Goal: Task Accomplishment & Management: Manage account settings

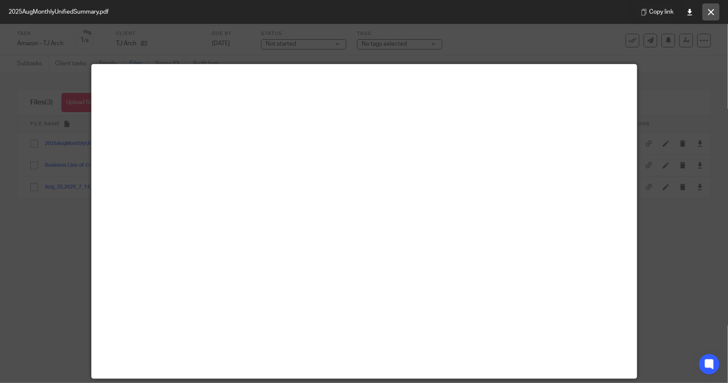
click at [363, 8] on button at bounding box center [711, 11] width 17 height 17
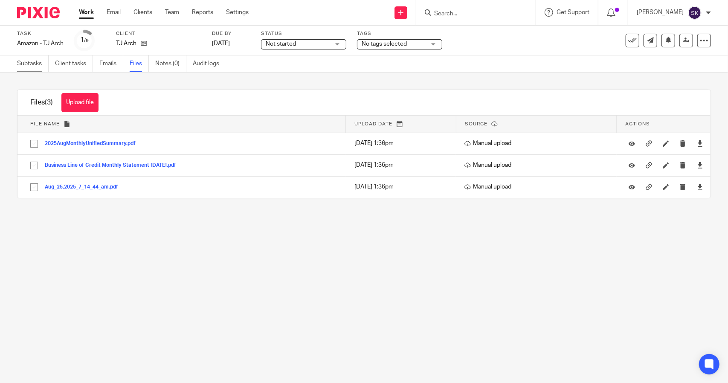
click at [34, 68] on link "Subtasks" at bounding box center [33, 63] width 32 height 17
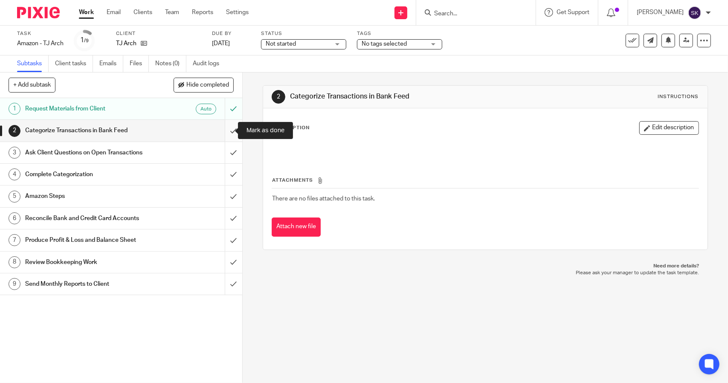
click at [224, 133] on input "submit" at bounding box center [121, 130] width 242 height 21
click at [225, 154] on input "submit" at bounding box center [121, 152] width 242 height 21
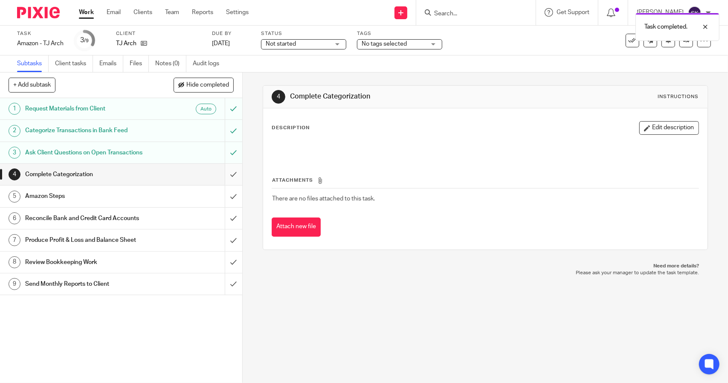
click at [228, 174] on input "submit" at bounding box center [121, 174] width 242 height 21
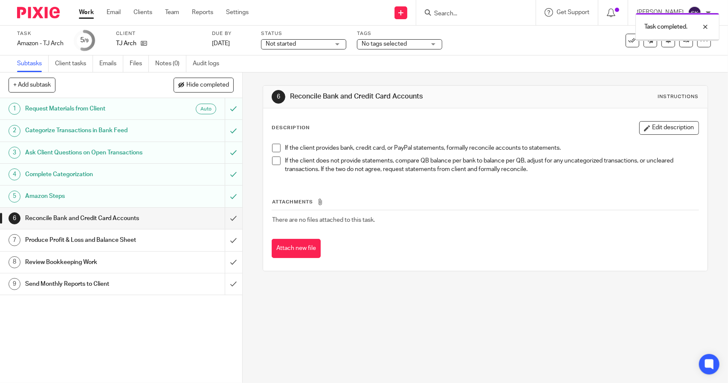
click at [225, 218] on input "submit" at bounding box center [121, 218] width 242 height 21
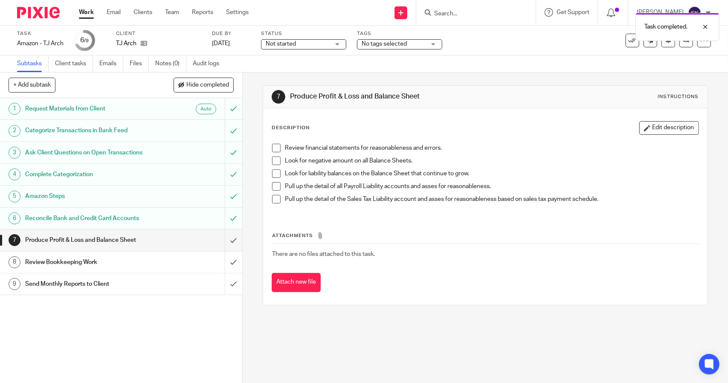
click at [227, 238] on input "submit" at bounding box center [121, 239] width 242 height 21
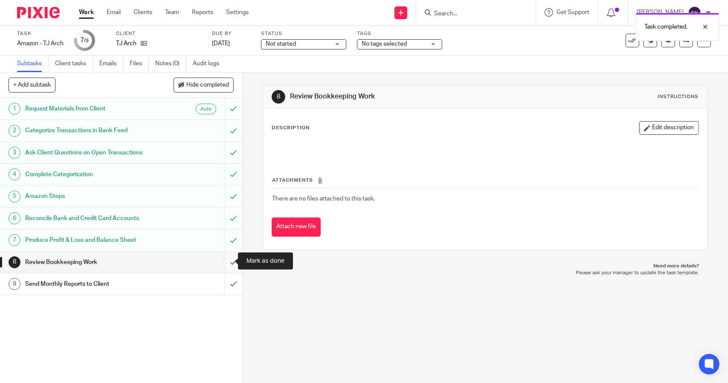
click at [226, 261] on input "submit" at bounding box center [121, 262] width 242 height 21
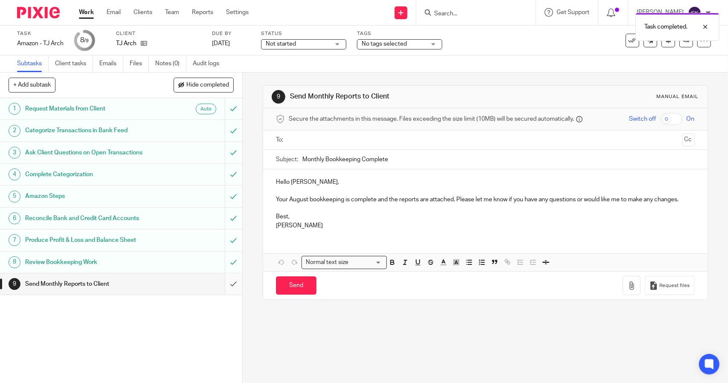
click at [228, 282] on input "submit" at bounding box center [121, 283] width 242 height 21
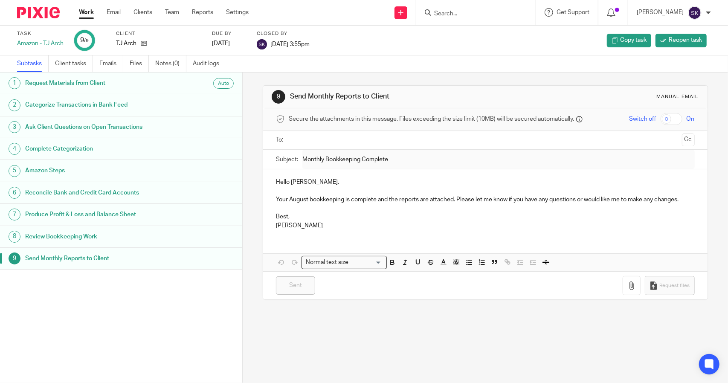
click at [86, 12] on link "Work" at bounding box center [86, 12] width 15 height 9
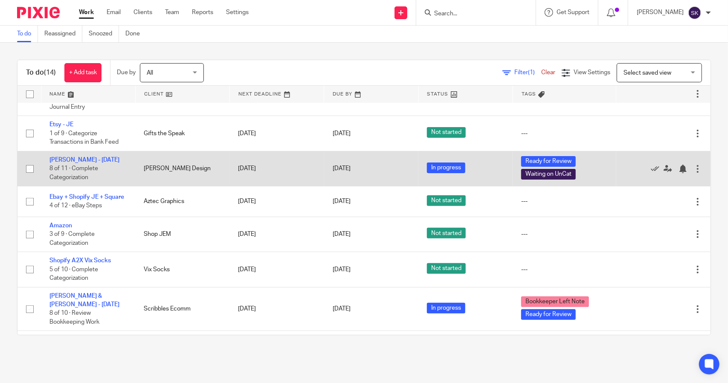
scroll to position [256, 0]
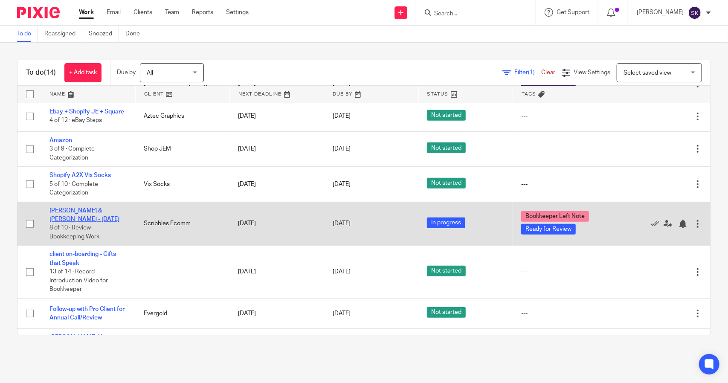
click at [105, 215] on link "[PERSON_NAME] & [PERSON_NAME] - [DATE]" at bounding box center [84, 215] width 70 height 15
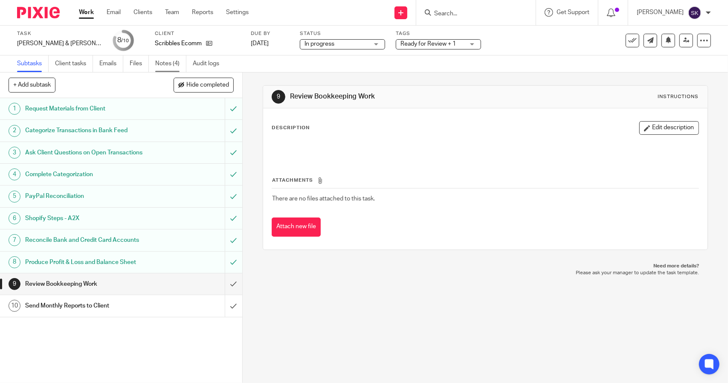
click at [165, 65] on link "Notes (4)" at bounding box center [170, 63] width 31 height 17
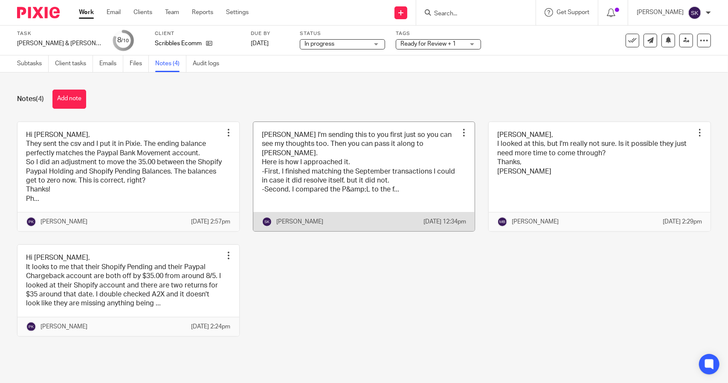
click at [357, 177] on link at bounding box center [364, 177] width 222 height 110
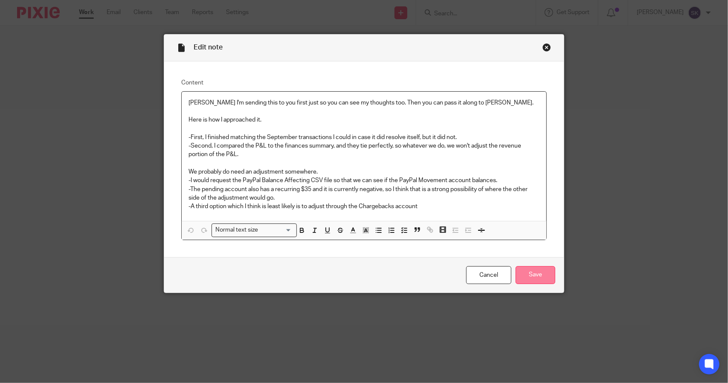
click at [530, 279] on input "Save" at bounding box center [536, 275] width 40 height 18
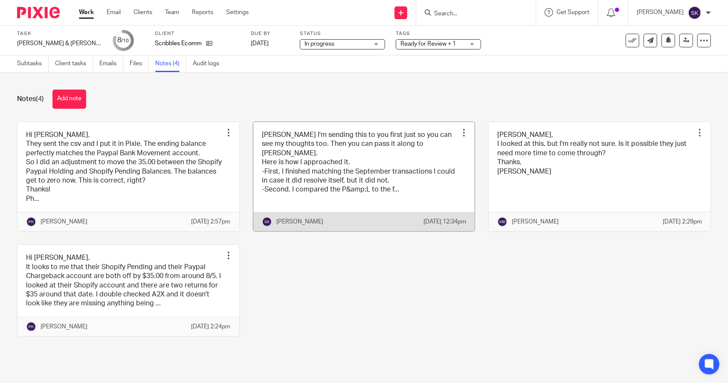
click at [386, 180] on link at bounding box center [364, 177] width 222 height 110
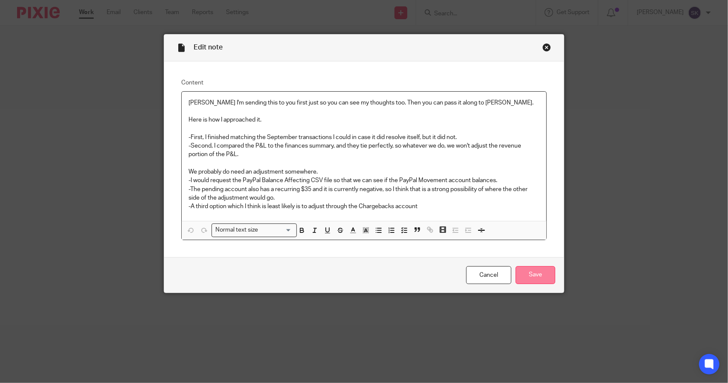
click at [542, 273] on input "Save" at bounding box center [536, 275] width 40 height 18
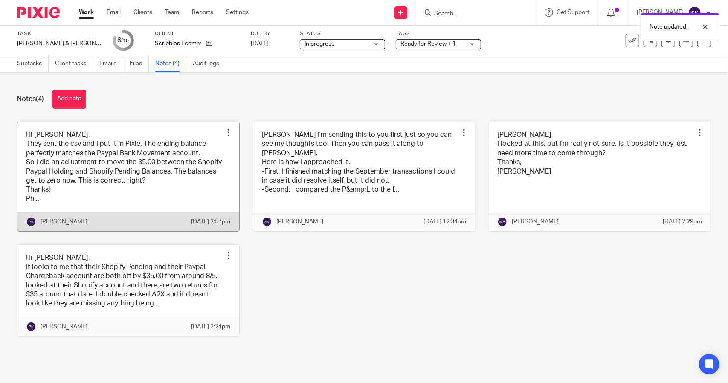
click at [125, 174] on link at bounding box center [128, 177] width 222 height 110
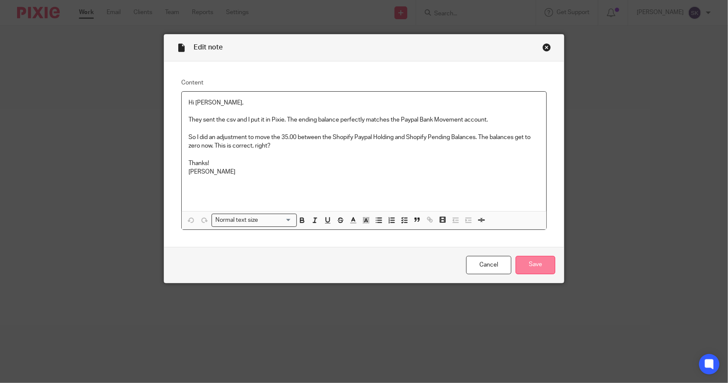
click at [529, 263] on input "Save" at bounding box center [536, 265] width 40 height 18
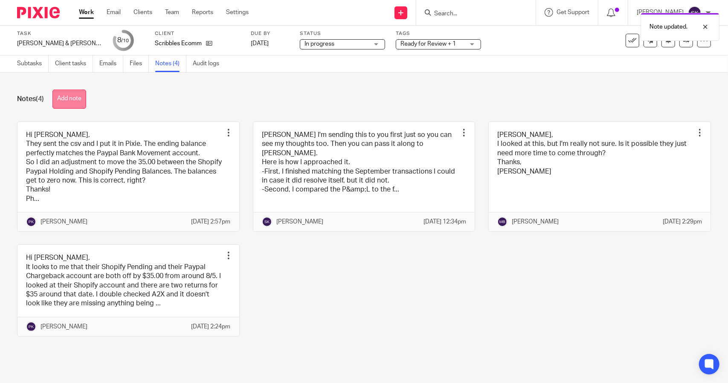
click at [69, 93] on button "Add note" at bounding box center [69, 99] width 34 height 19
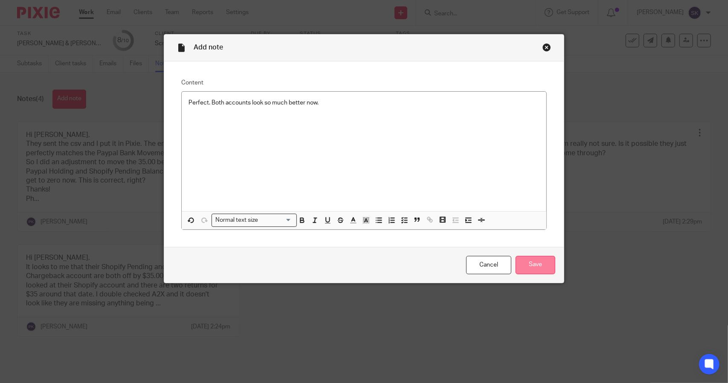
click at [542, 267] on input "Save" at bounding box center [536, 265] width 40 height 18
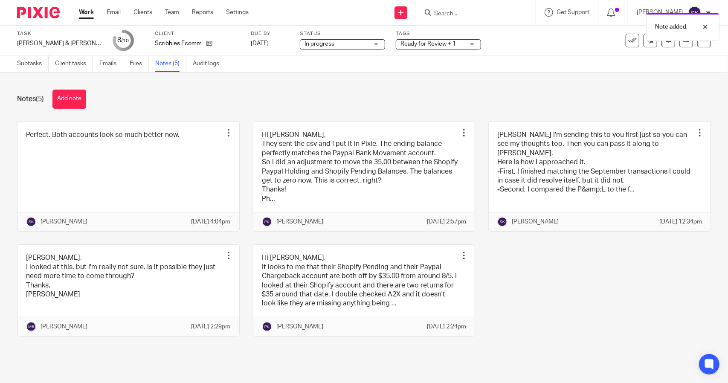
click at [460, 46] on div "Ready for Review + 1" at bounding box center [438, 44] width 85 height 10
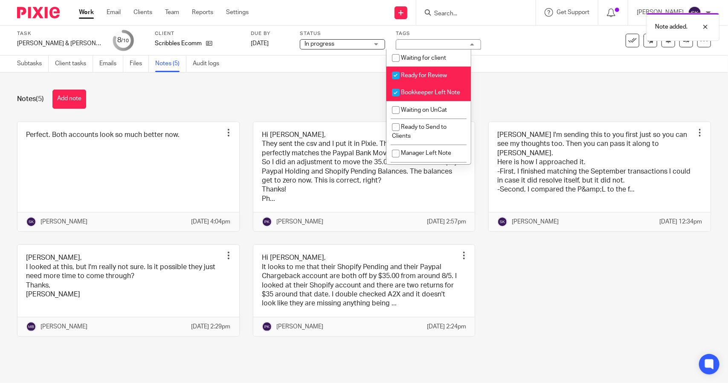
click at [395, 93] on input "checkbox" at bounding box center [396, 92] width 16 height 16
checkbox input "false"
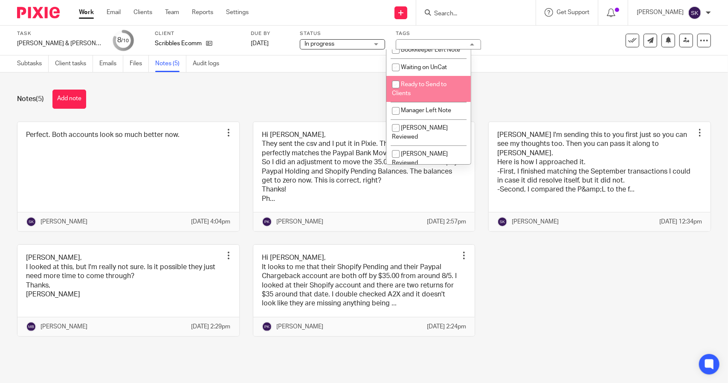
scroll to position [85, 0]
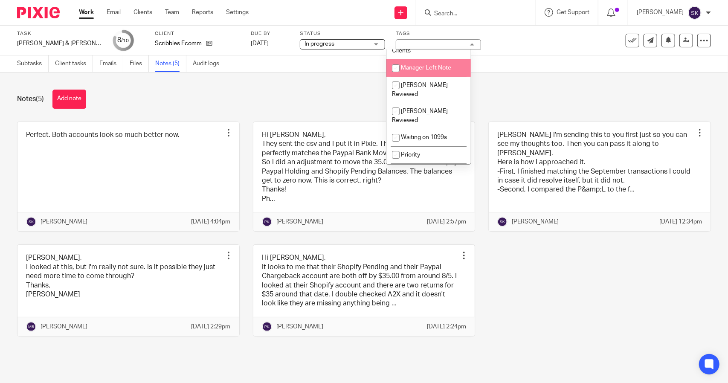
click at [396, 76] on input "checkbox" at bounding box center [396, 68] width 16 height 16
checkbox input "true"
click at [496, 54] on div "Task David & Gene - August 2025 Save David & Gene - August 2025 8 /10 Client Sc…" at bounding box center [364, 41] width 728 height 30
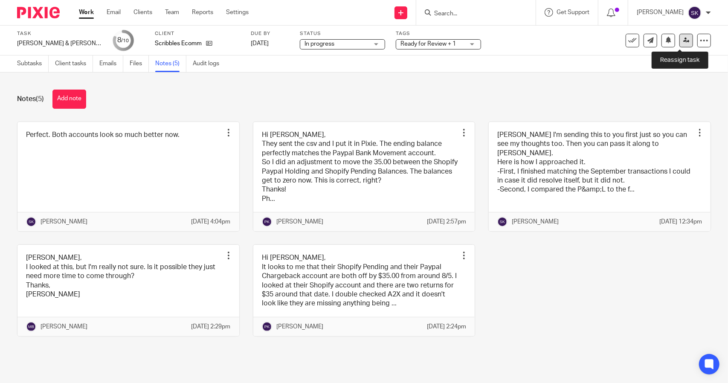
click at [683, 39] on icon at bounding box center [686, 40] width 6 height 6
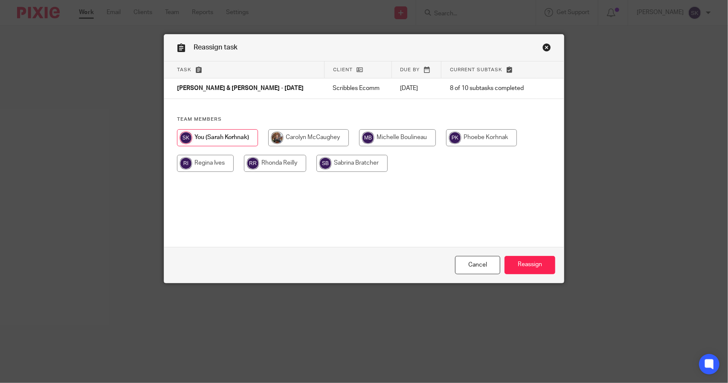
click at [488, 136] on input "radio" at bounding box center [481, 137] width 71 height 17
radio input "true"
click at [523, 265] on input "Reassign" at bounding box center [530, 265] width 51 height 18
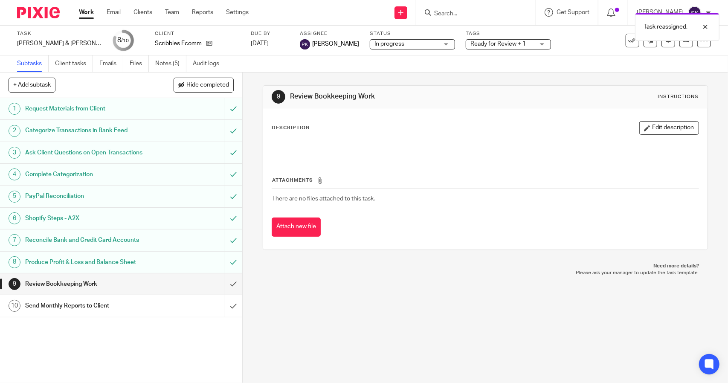
click at [87, 13] on link "Work" at bounding box center [86, 12] width 15 height 9
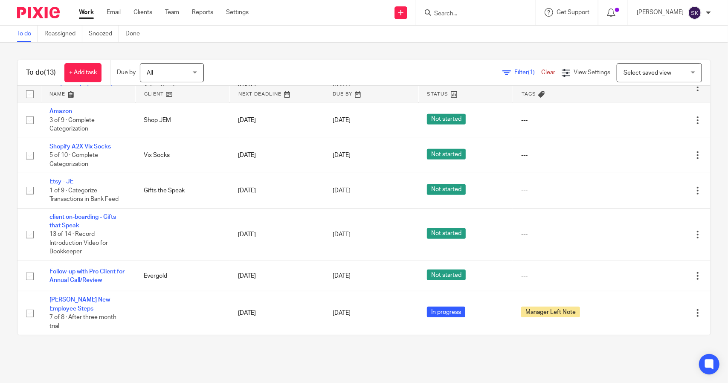
scroll to position [125, 0]
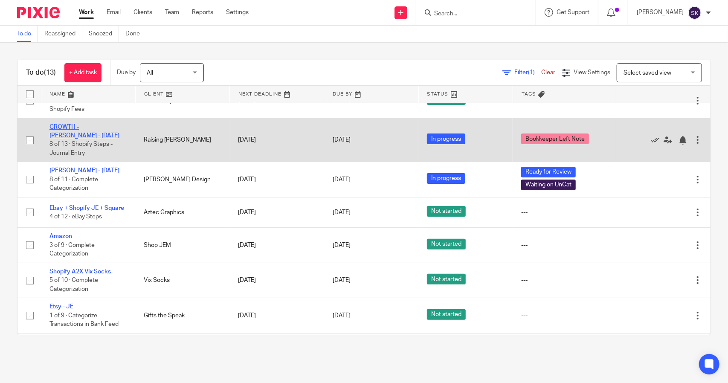
click at [110, 126] on link "GROWTH - [PERSON_NAME] - [DATE]" at bounding box center [84, 131] width 70 height 15
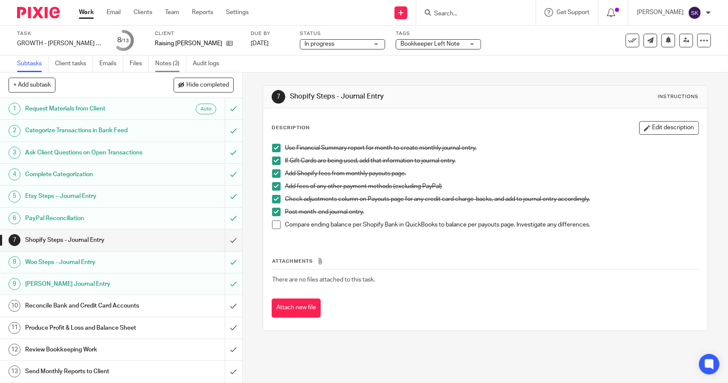
click at [165, 64] on link "Notes (3)" at bounding box center [170, 63] width 31 height 17
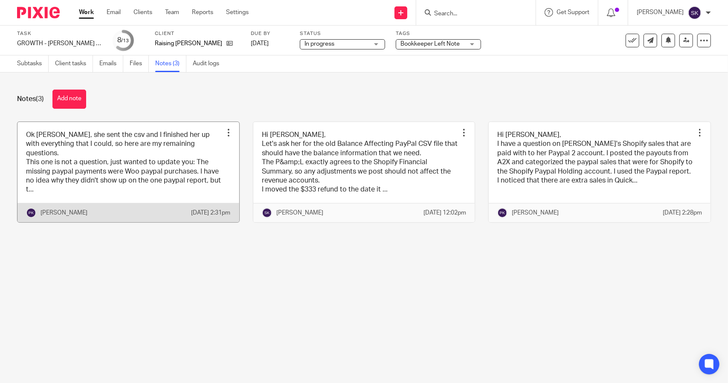
click at [120, 167] on link at bounding box center [128, 172] width 222 height 100
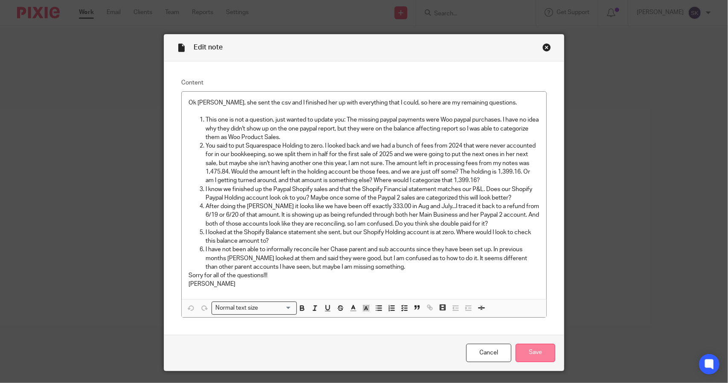
click at [533, 352] on input "Save" at bounding box center [536, 353] width 40 height 18
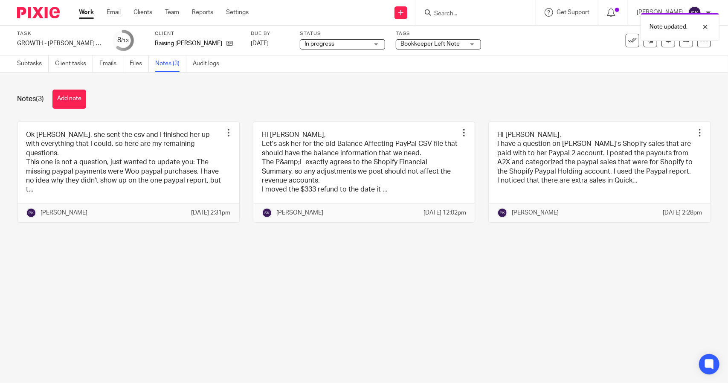
click at [84, 13] on link "Work" at bounding box center [86, 12] width 15 height 9
